Goal: Navigation & Orientation: Go to known website

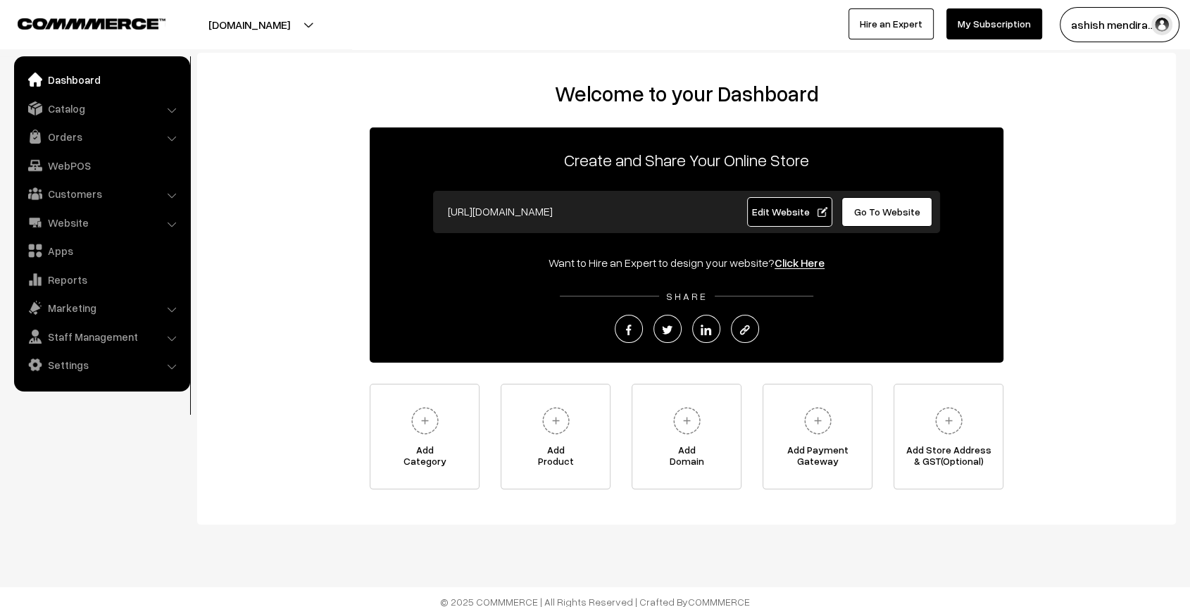
click at [800, 206] on span "Edit Website" at bounding box center [789, 212] width 75 height 12
click at [772, 200] on link "Edit Website" at bounding box center [790, 212] width 86 height 30
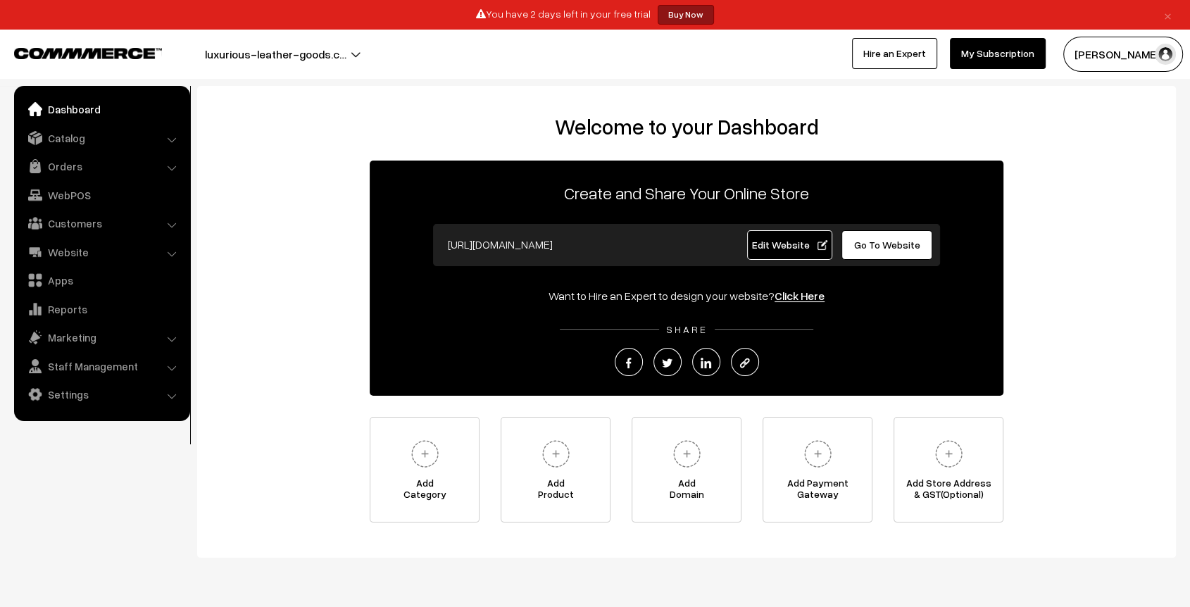
click at [1168, 18] on link "×" at bounding box center [1167, 14] width 19 height 17
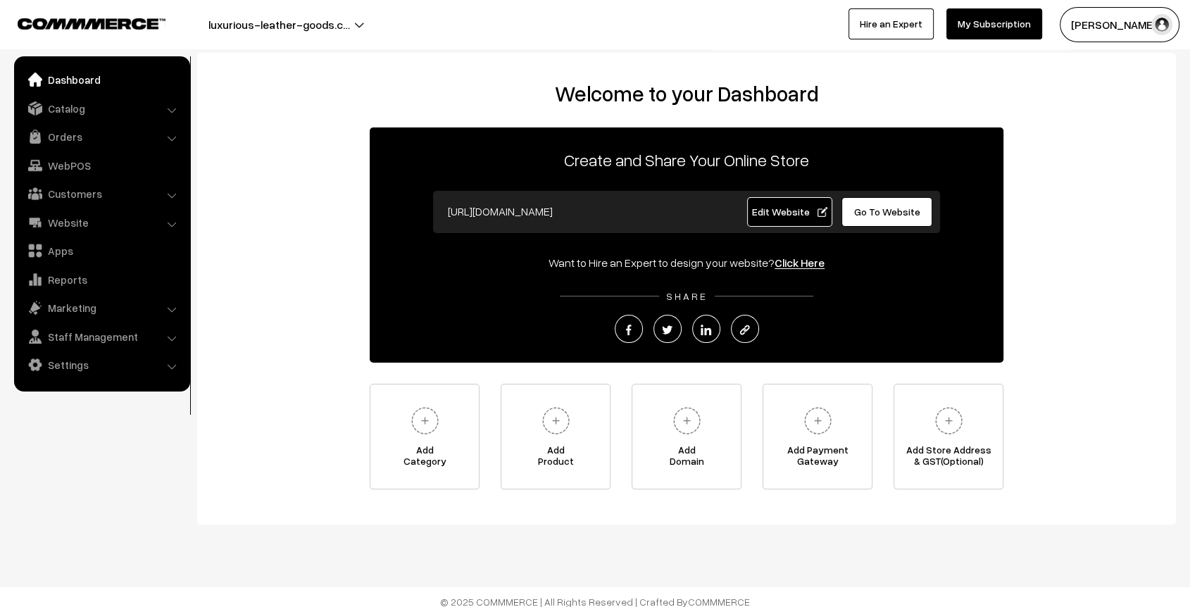
click at [88, 84] on link "Dashboard" at bounding box center [102, 79] width 168 height 25
click at [770, 215] on span "Edit Website" at bounding box center [789, 212] width 75 height 12
